Goal: Find specific page/section: Find specific page/section

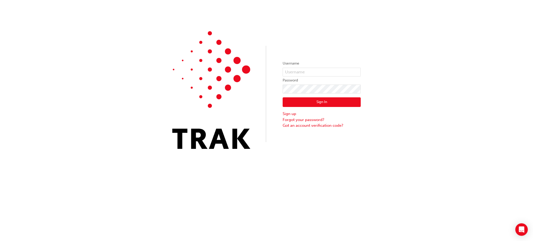
click at [354, 53] on div "Username Password Sign In Sign up Forgot your password? Got an account verifica…" at bounding box center [266, 78] width 533 height 157
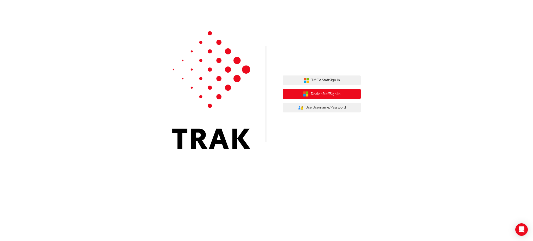
click at [324, 93] on span "Dealer Staff Sign In" at bounding box center [326, 94] width 30 height 6
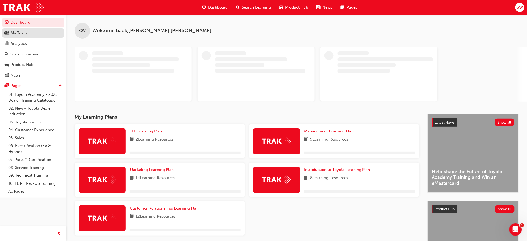
click at [18, 30] on div "My Team" at bounding box center [19, 33] width 16 height 6
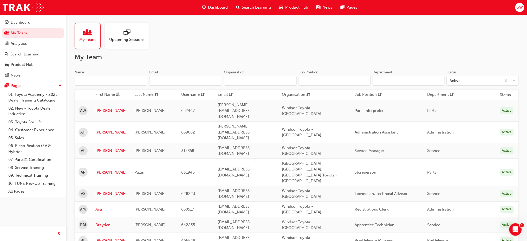
click at [106, 79] on input "Name" at bounding box center [111, 81] width 73 height 10
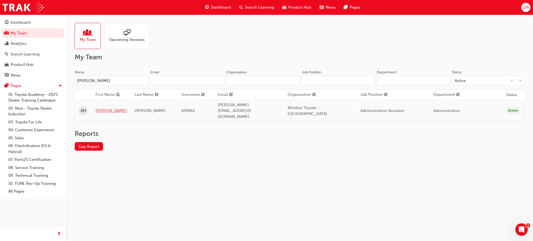
type input "amy"
click at [100, 108] on link "Amy" at bounding box center [110, 111] width 31 height 6
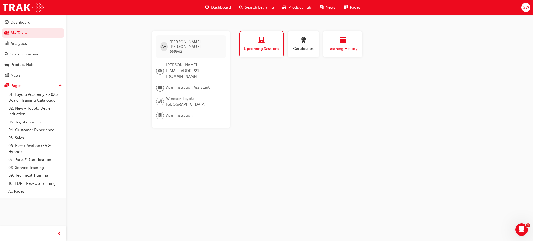
click at [331, 44] on div "button" at bounding box center [342, 41] width 31 height 8
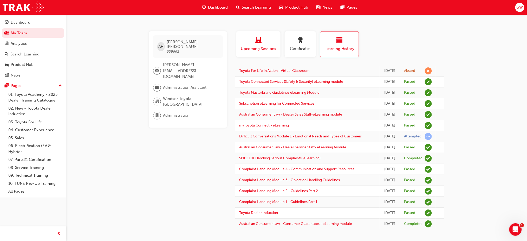
click at [264, 40] on div "button" at bounding box center [258, 41] width 36 height 8
